Goal: Task Accomplishment & Management: Complete application form

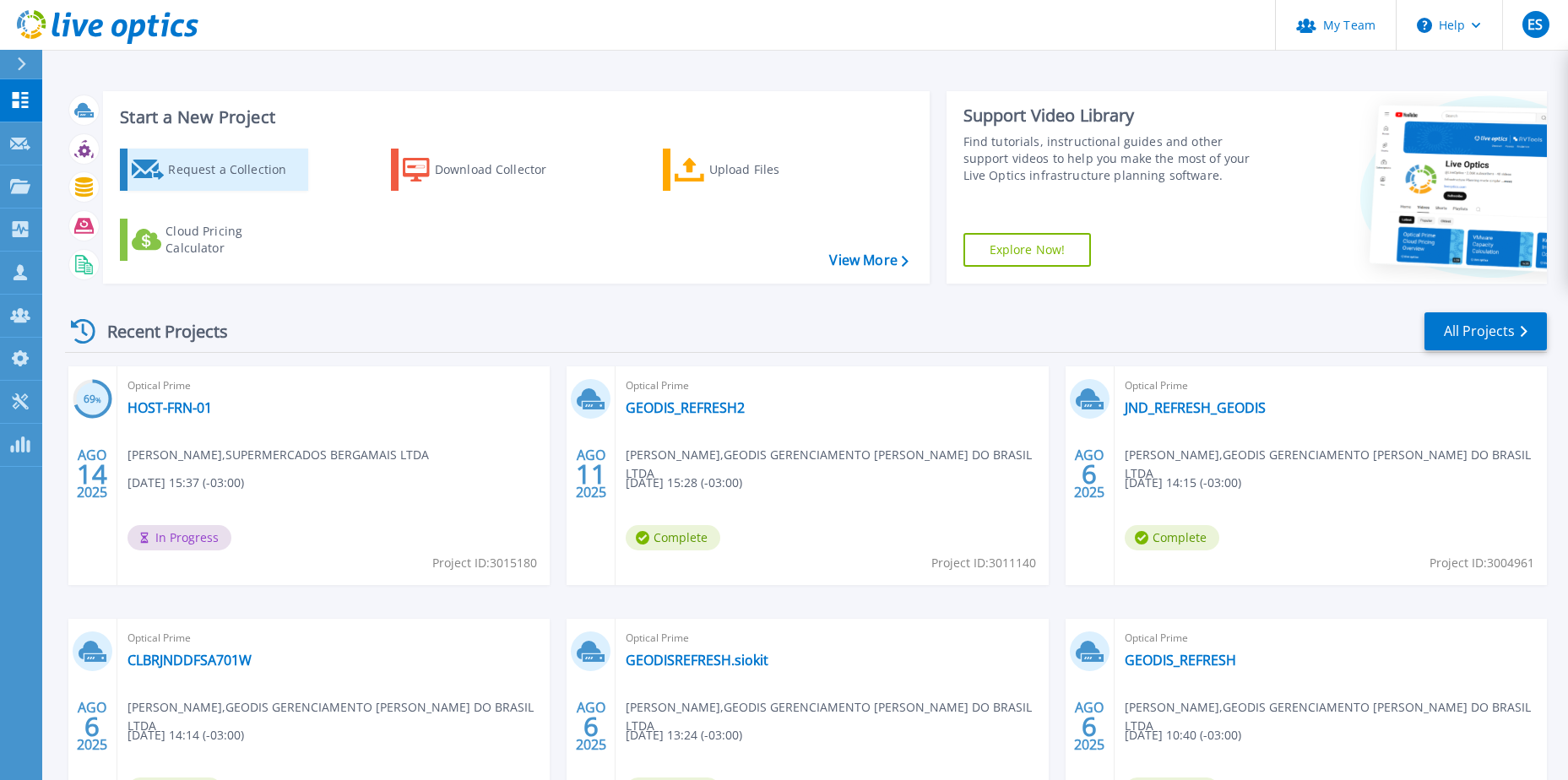
click at [223, 168] on div "Request a Collection" at bounding box center [235, 170] width 135 height 34
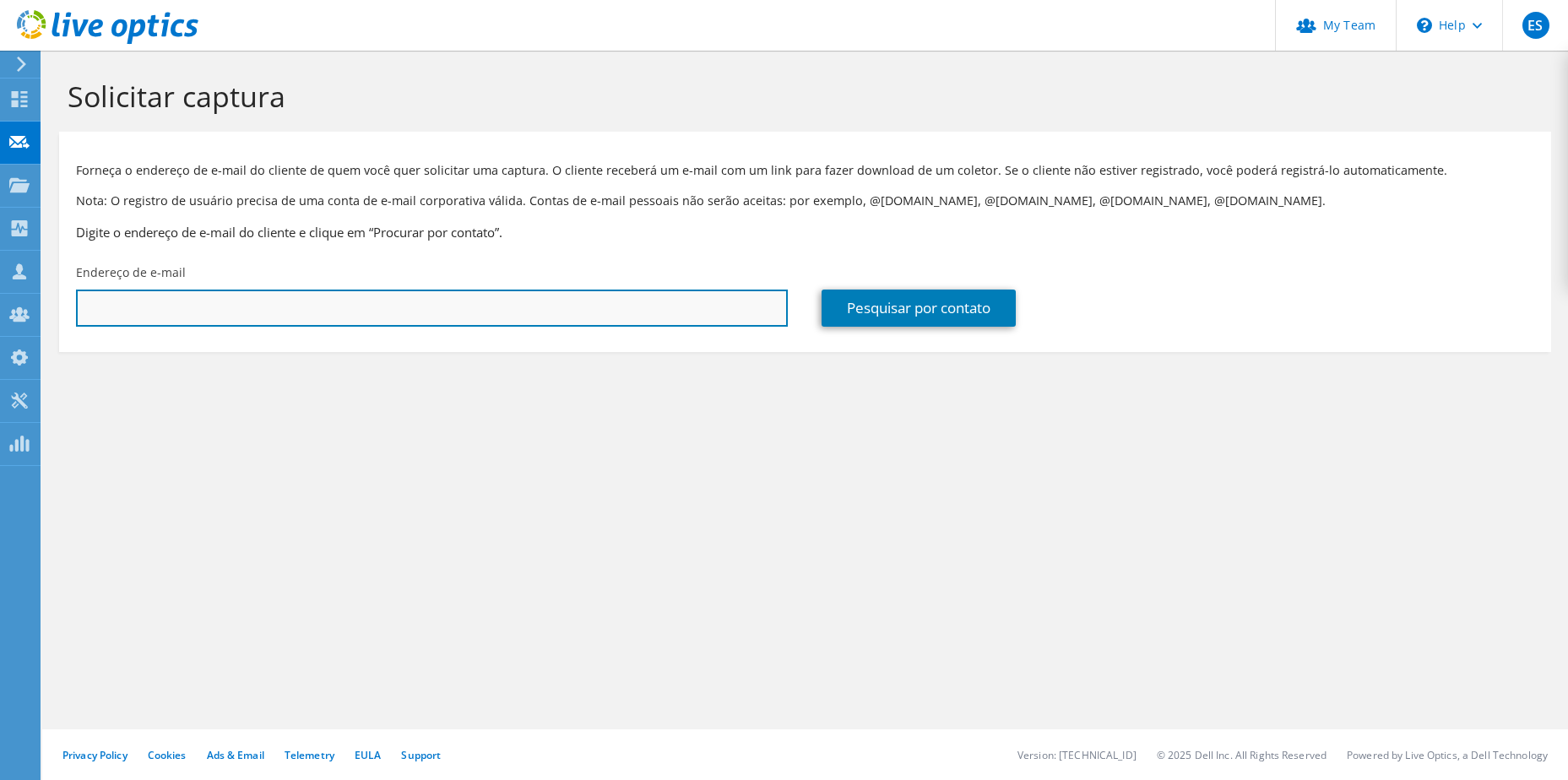
click at [228, 309] on input "text" at bounding box center [432, 308] width 711 height 37
paste input "tecnologia@ciclocairu.com.br"
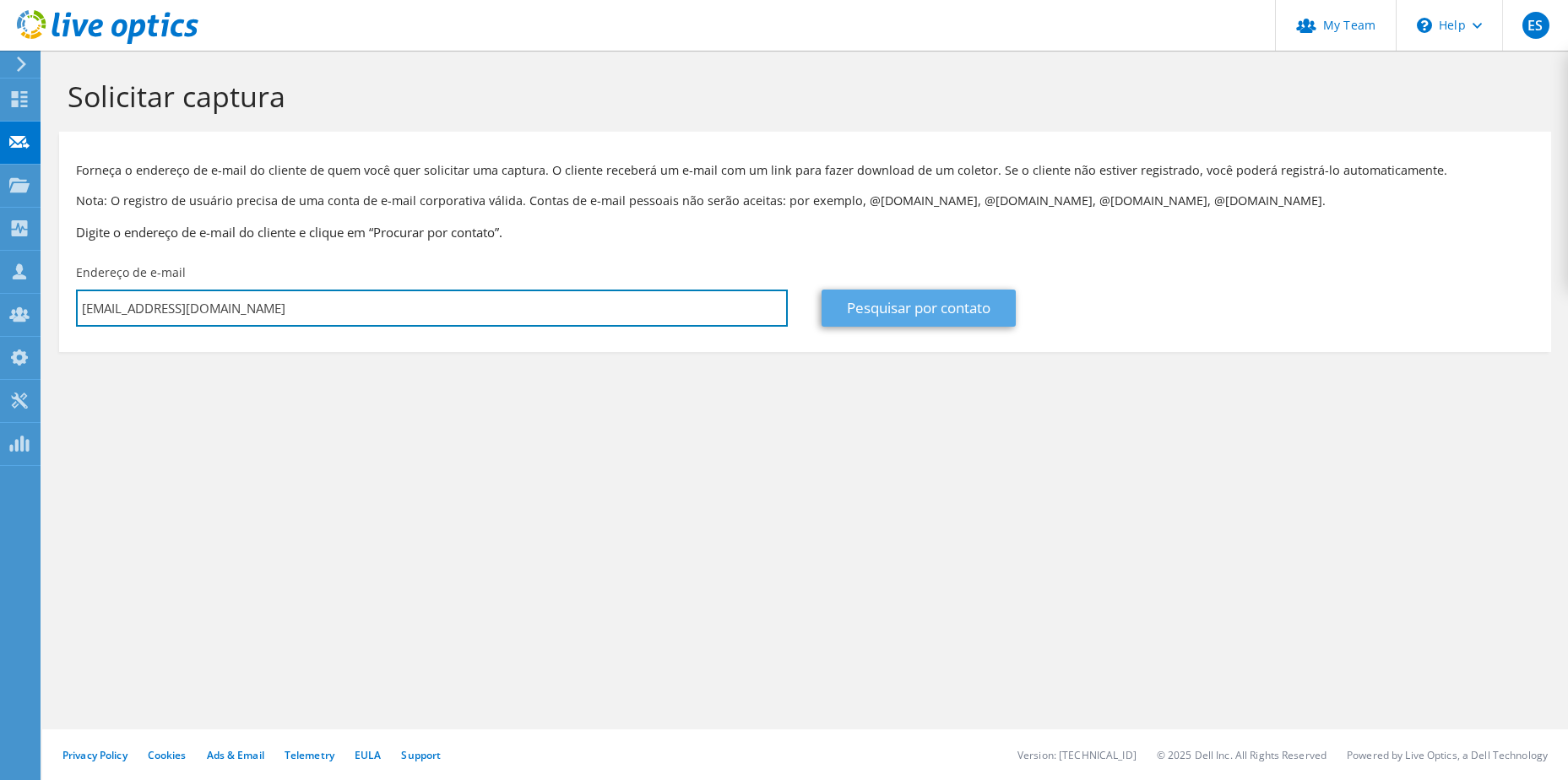
type input "tecnologia@ciclocairu.com.br"
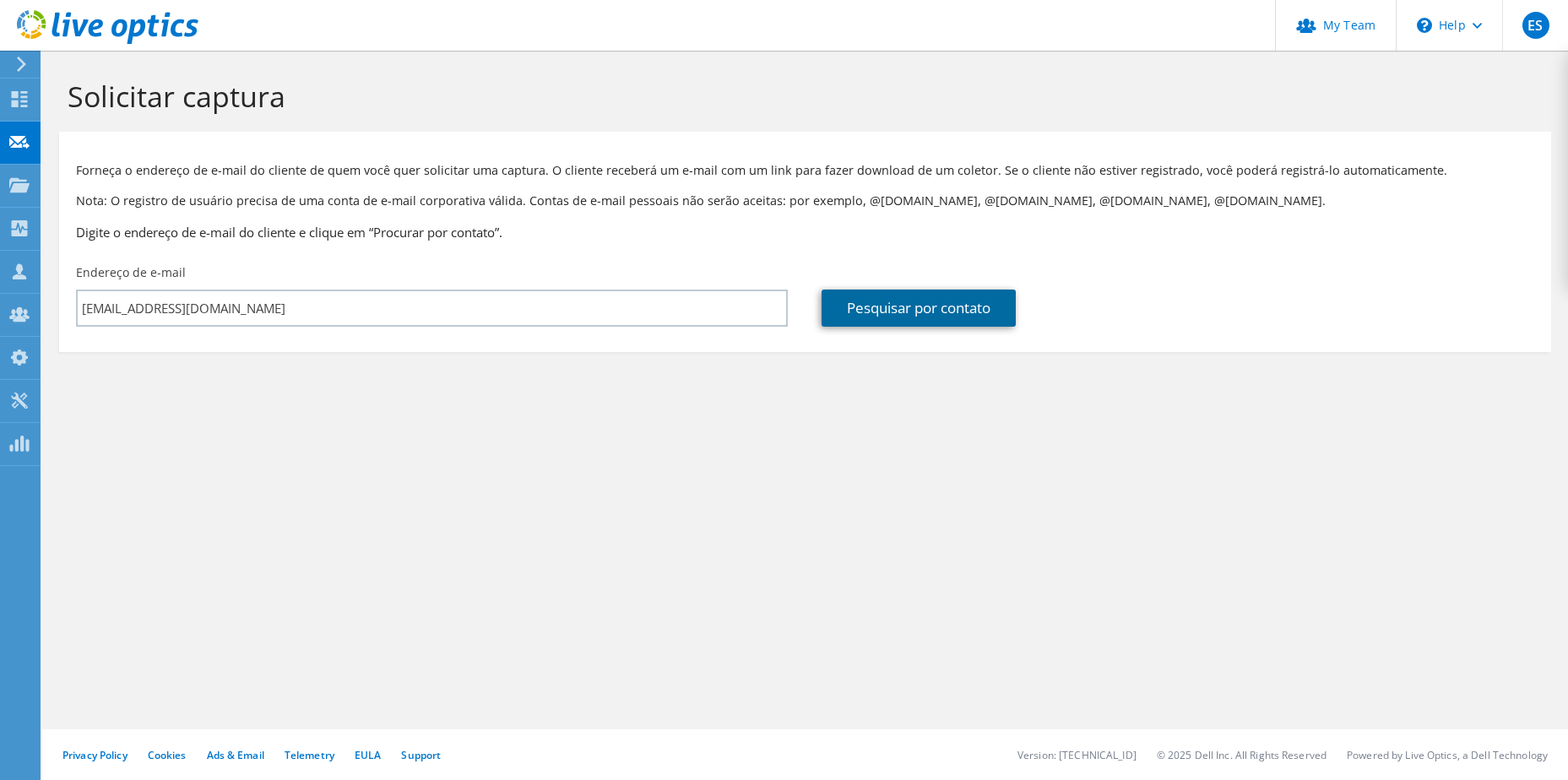
click at [971, 307] on link "Pesquisar por contato" at bounding box center [919, 308] width 194 height 37
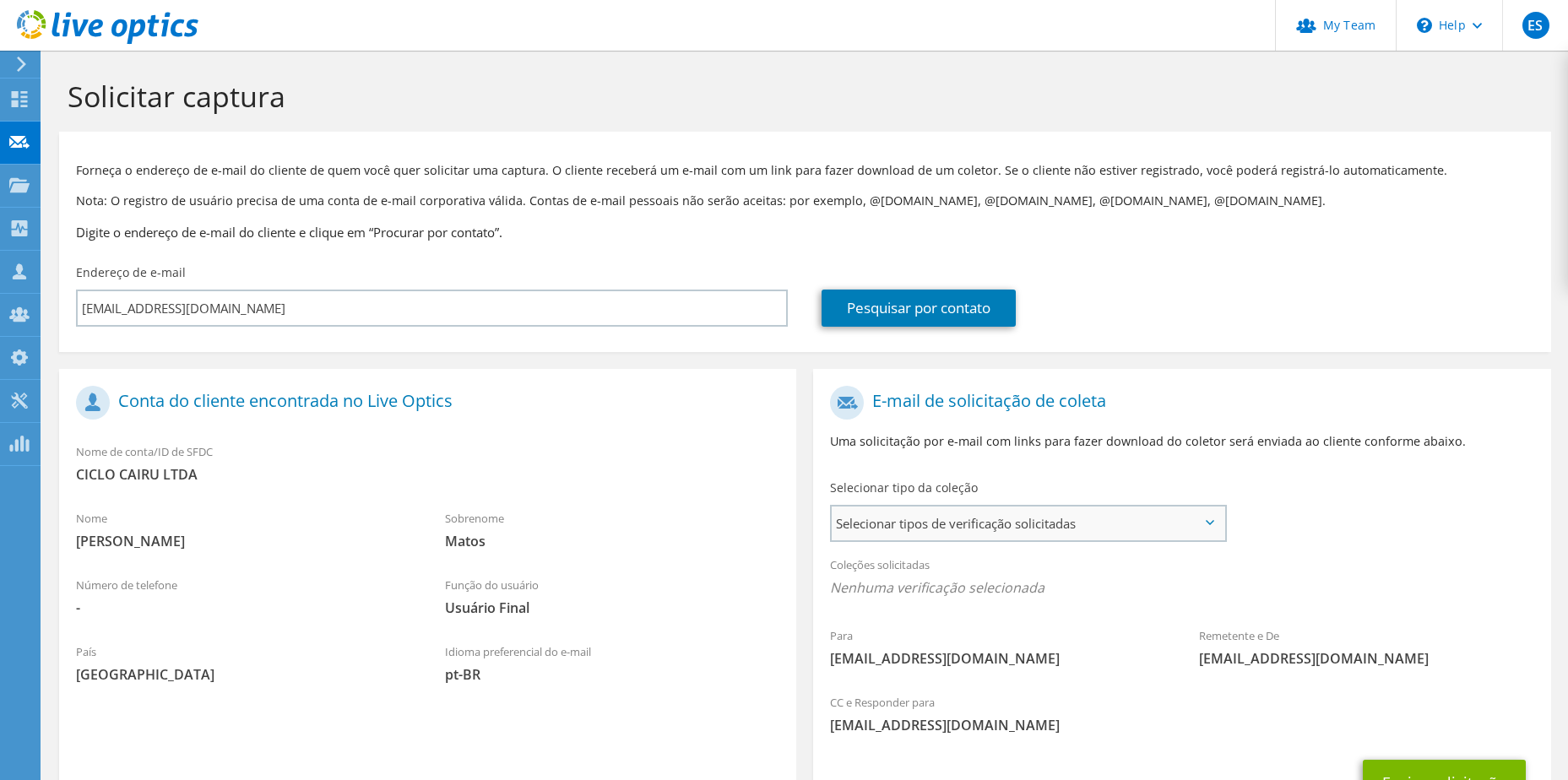
click at [1005, 516] on span "Selecionar tipos de verificação solicitadas" at bounding box center [1028, 524] width 392 height 34
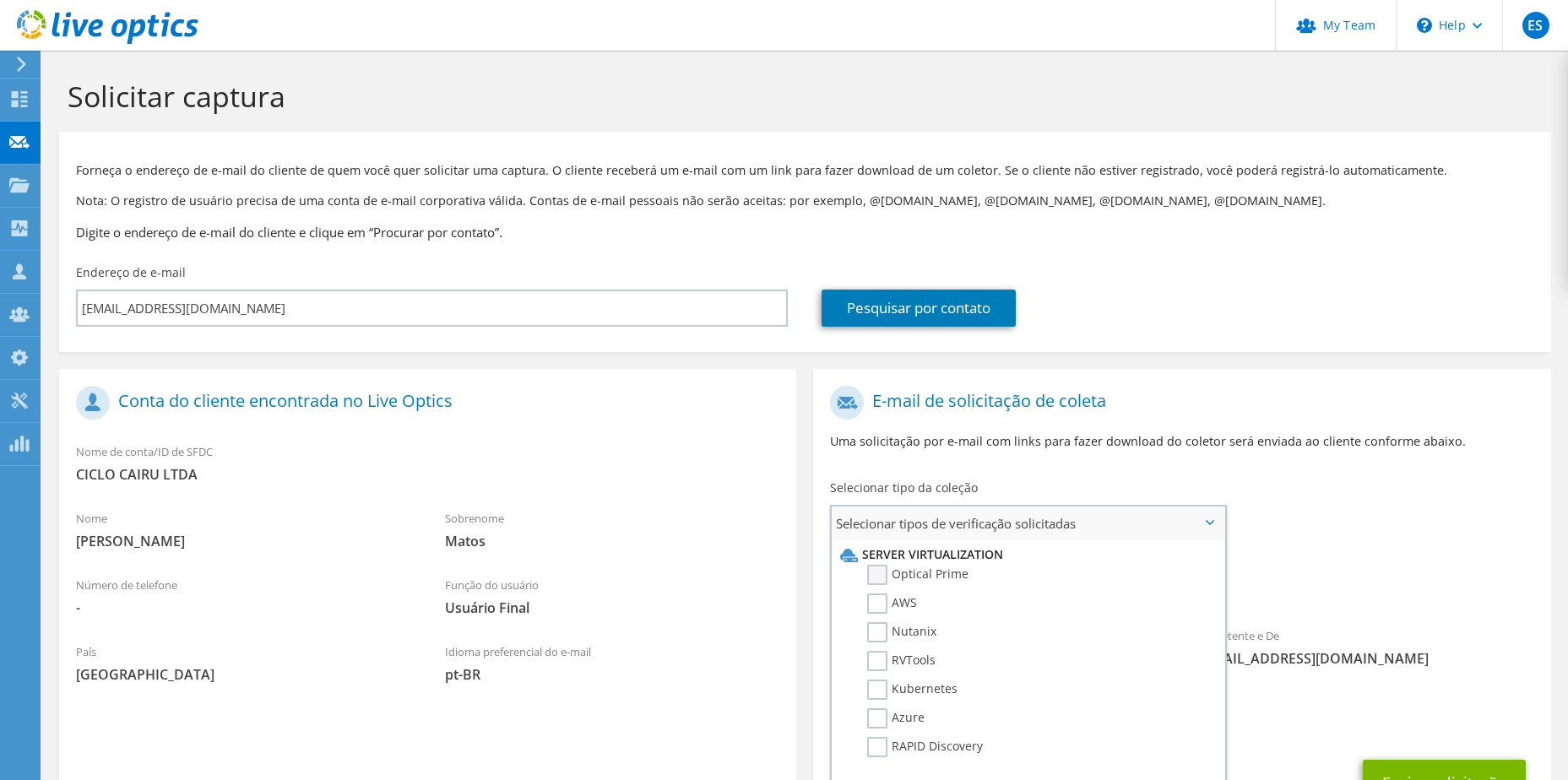
click at [915, 577] on label "Optical Prime" at bounding box center [917, 575] width 101 height 20
click at [0, 0] on input "Optical Prime" at bounding box center [0, 0] width 0 height 0
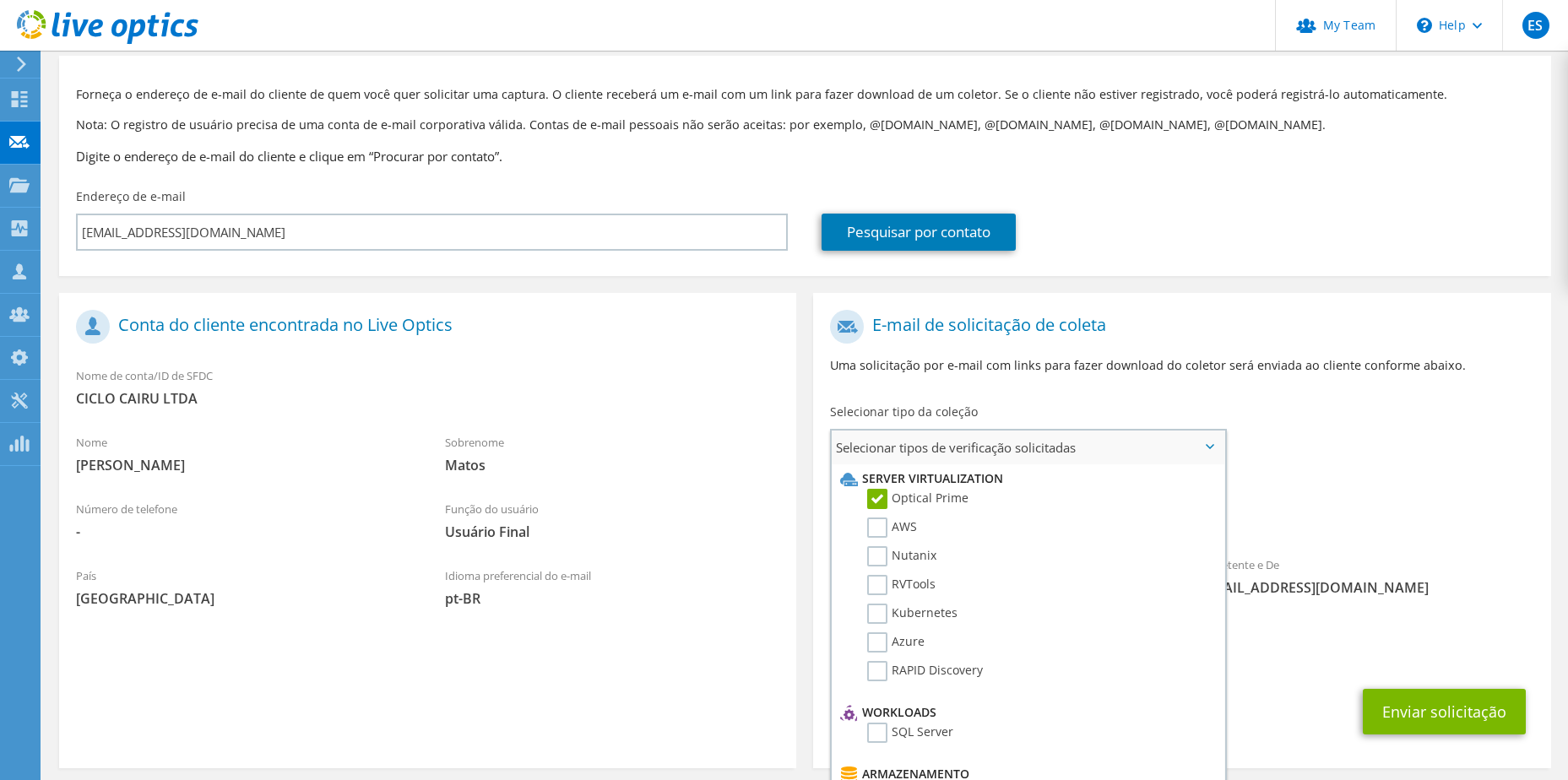
scroll to position [149, 0]
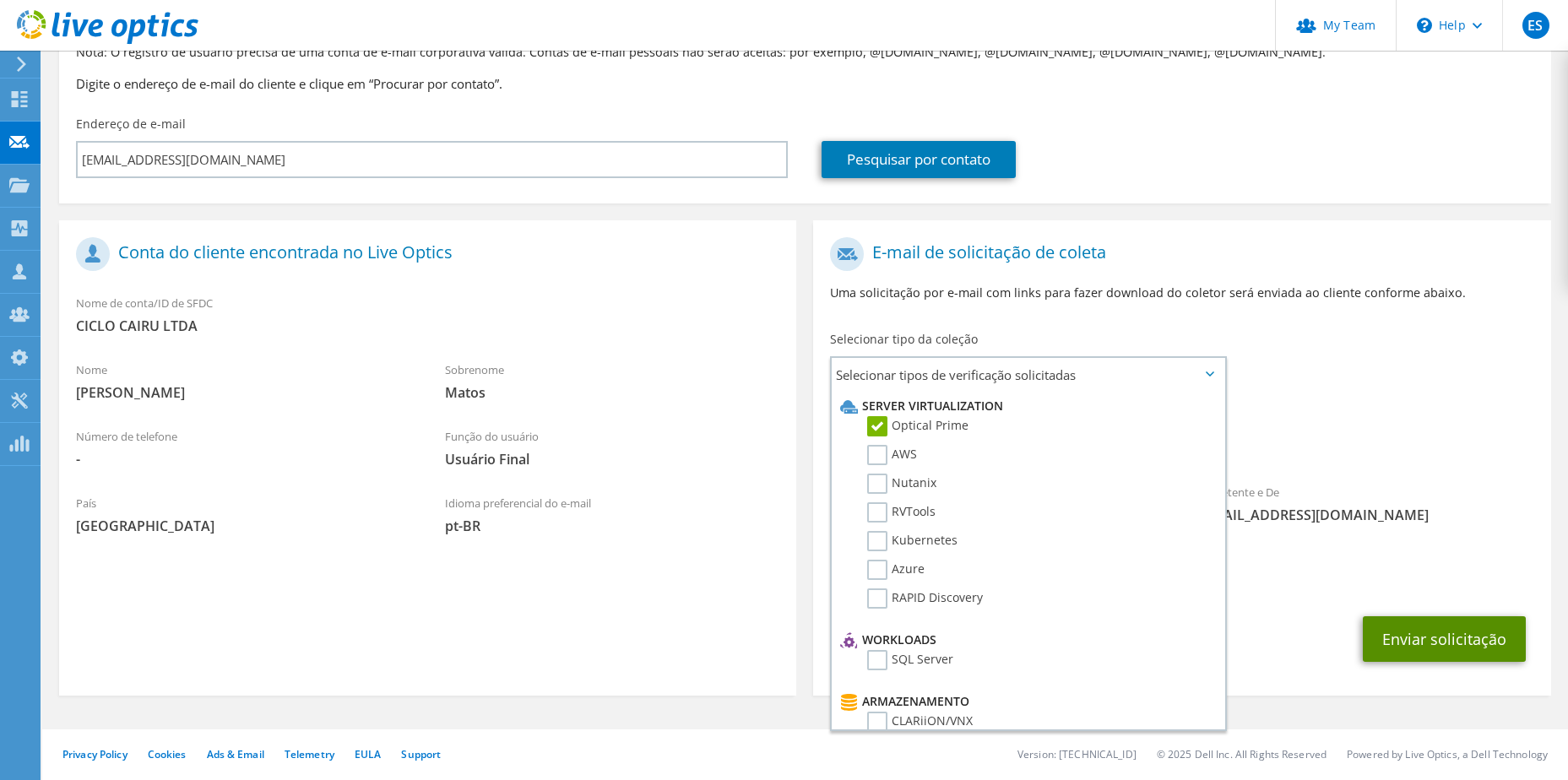
click at [1419, 641] on button "Enviar solicitação" at bounding box center [1444, 639] width 163 height 46
